Goal: Task Accomplishment & Management: Use online tool/utility

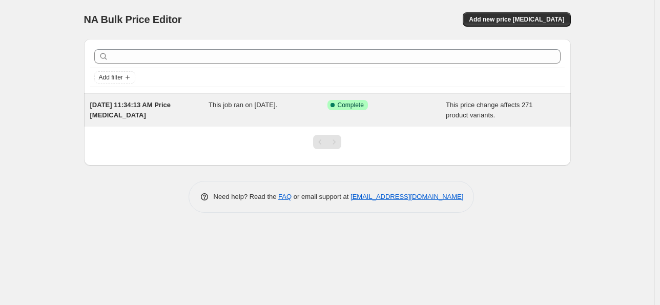
click at [246, 103] on span "This job ran on September 5, 2025." at bounding box center [243, 105] width 69 height 8
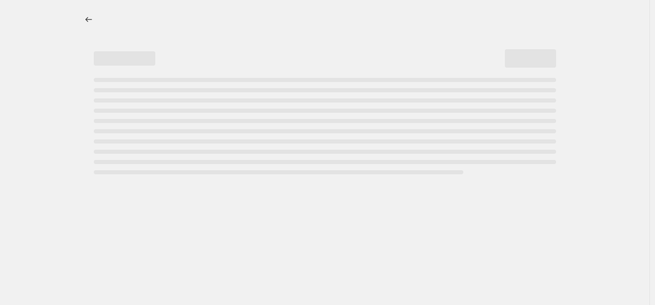
select select "pc"
select select "percentage"
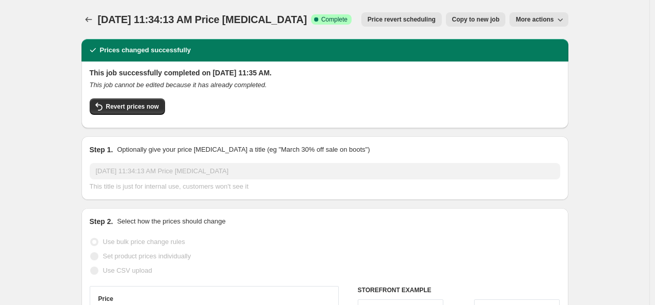
click at [561, 20] on icon "button" at bounding box center [560, 19] width 5 height 3
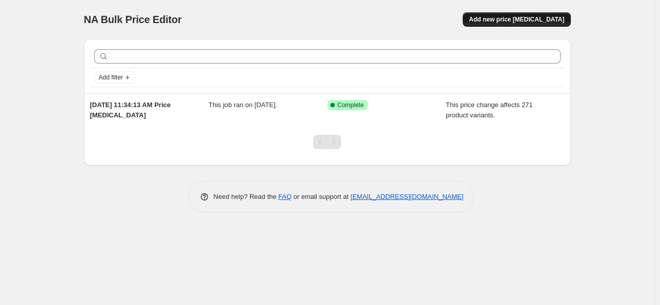
click at [537, 17] on span "Add new price change job" at bounding box center [516, 19] width 95 height 8
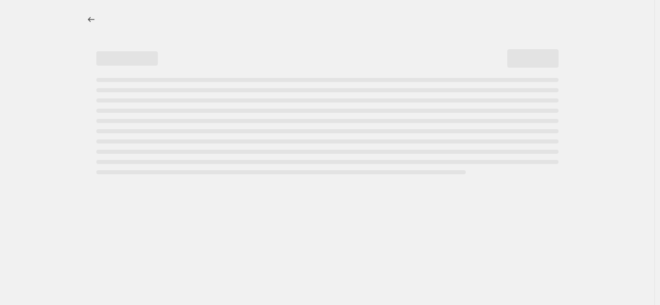
select select "percentage"
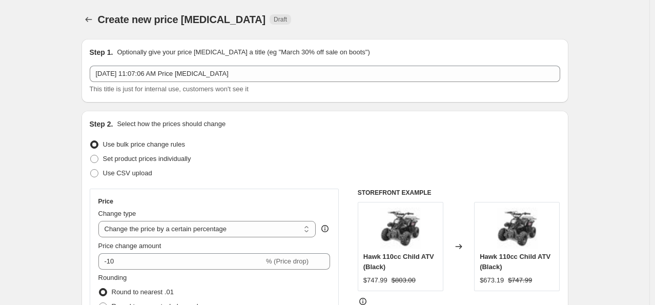
scroll to position [51, 0]
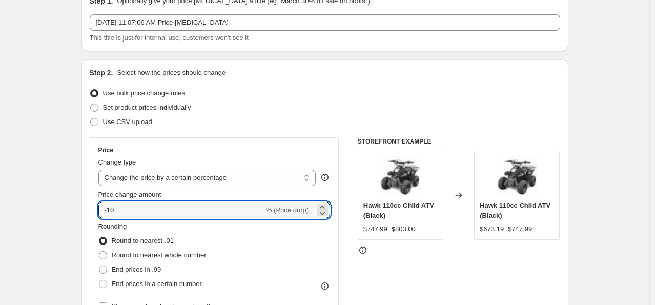
drag, startPoint x: 151, startPoint y: 207, endPoint x: 80, endPoint y: 195, distance: 71.7
click at [327, 214] on icon at bounding box center [322, 213] width 10 height 10
drag, startPoint x: 142, startPoint y: 206, endPoint x: 59, endPoint y: 185, distance: 85.8
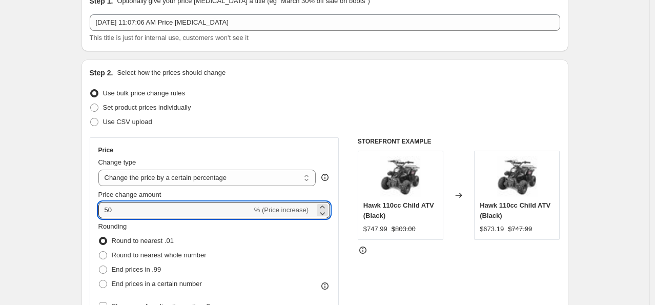
type input "5"
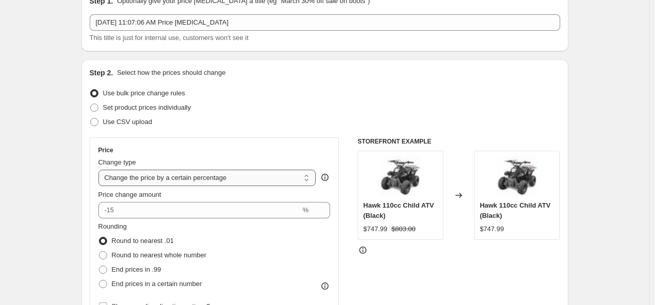
type input "0"
click at [309, 181] on select "Change the price to a certain amount Change the price by a certain amount Chang…" at bounding box center [207, 178] width 218 height 16
select select "pc"
type input "50"
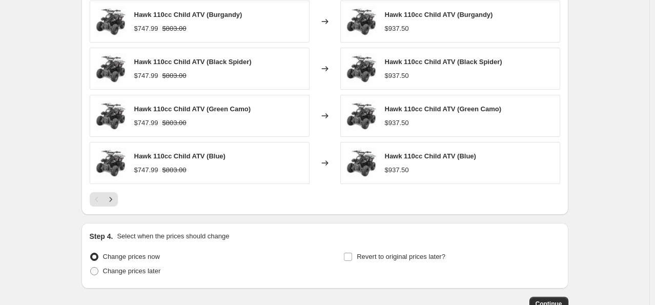
scroll to position [732, 0]
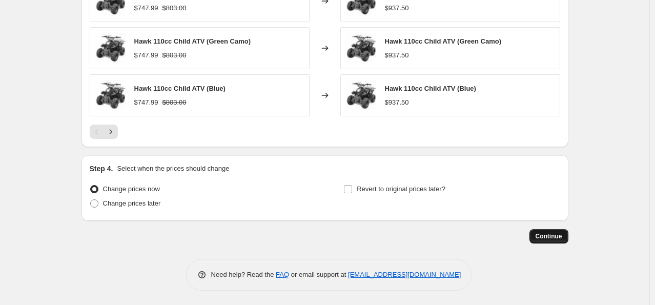
click at [548, 233] on span "Continue" at bounding box center [549, 236] width 27 height 8
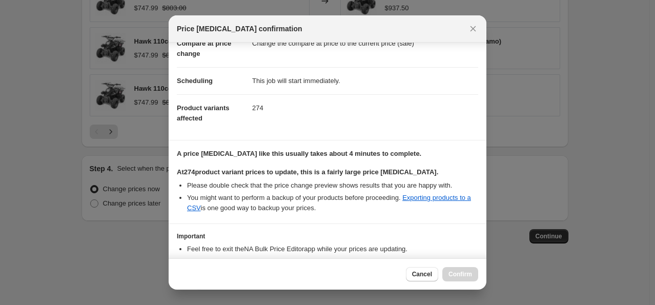
scroll to position [129, 0]
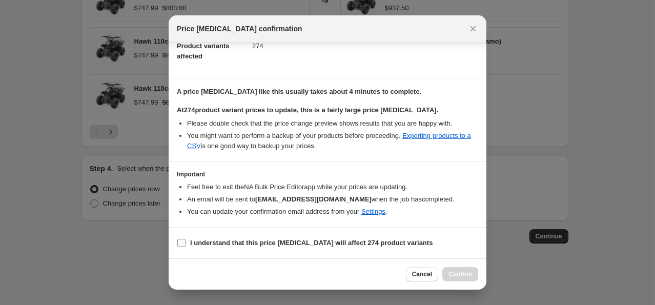
click at [179, 243] on input "I understand that this price change job will affect 274 product variants" at bounding box center [181, 243] width 8 height 8
checkbox input "true"
click at [468, 276] on span "Confirm" at bounding box center [461, 274] width 24 height 8
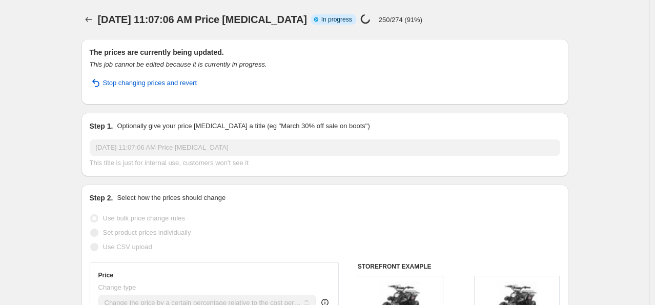
select select "pc"
